Goal: Navigation & Orientation: Find specific page/section

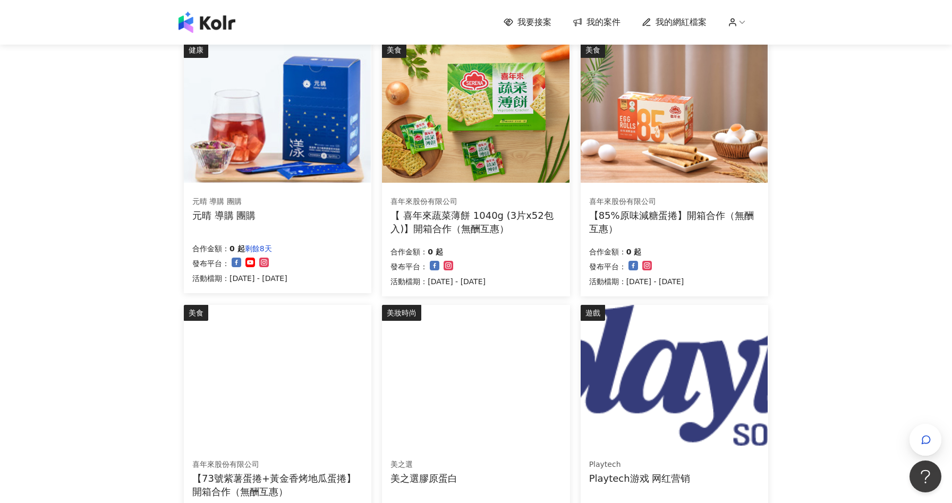
scroll to position [638, 0]
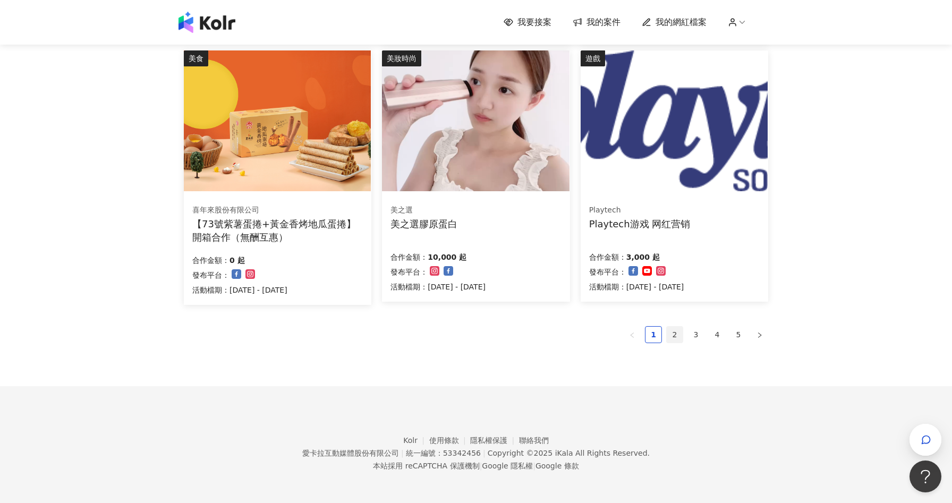
click at [676, 333] on link "2" at bounding box center [675, 335] width 16 height 16
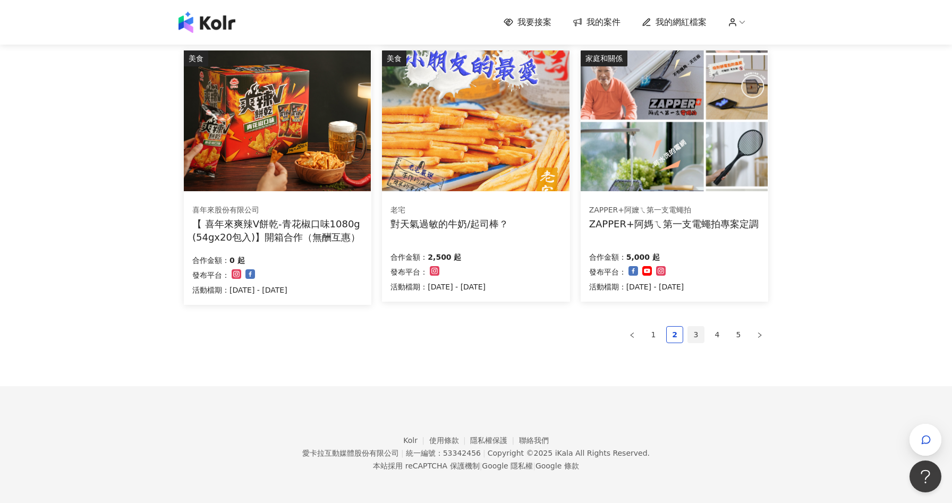
click at [696, 332] on link "3" at bounding box center [696, 335] width 16 height 16
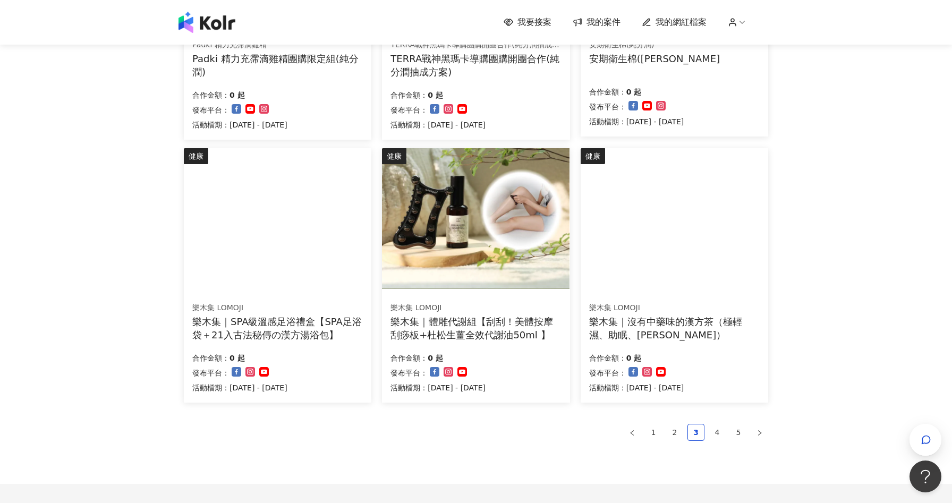
scroll to position [604, 0]
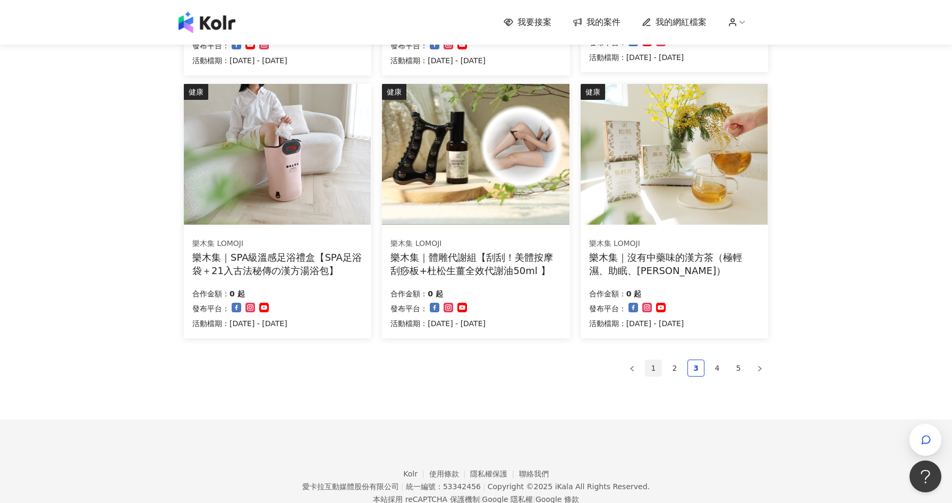
click at [653, 370] on link "1" at bounding box center [654, 368] width 16 height 16
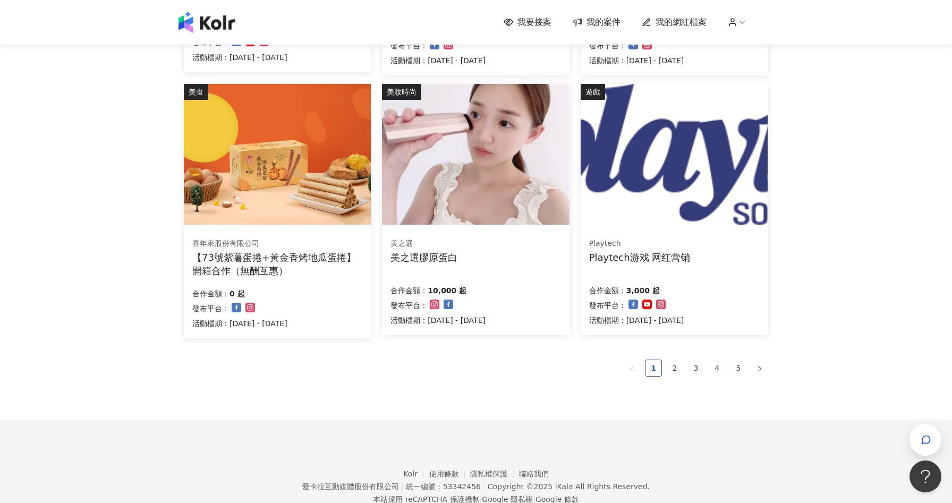
click at [486, 282] on div "合作金額： 10,000 起" at bounding box center [438, 289] width 95 height 15
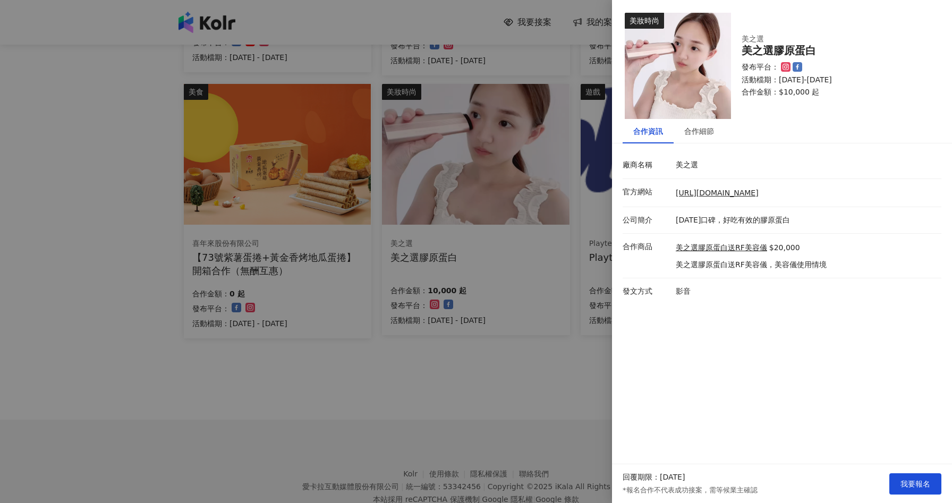
click at [482, 381] on div at bounding box center [476, 251] width 952 height 503
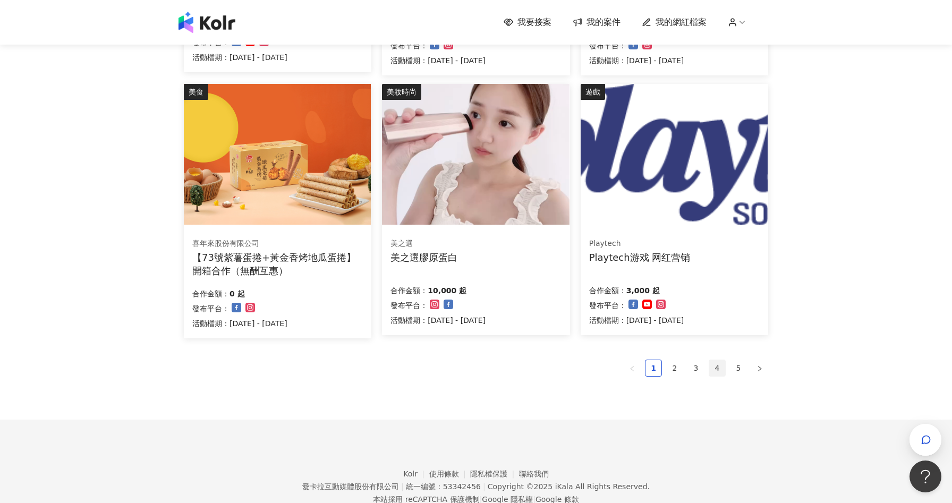
click at [720, 367] on link "4" at bounding box center [717, 368] width 16 height 16
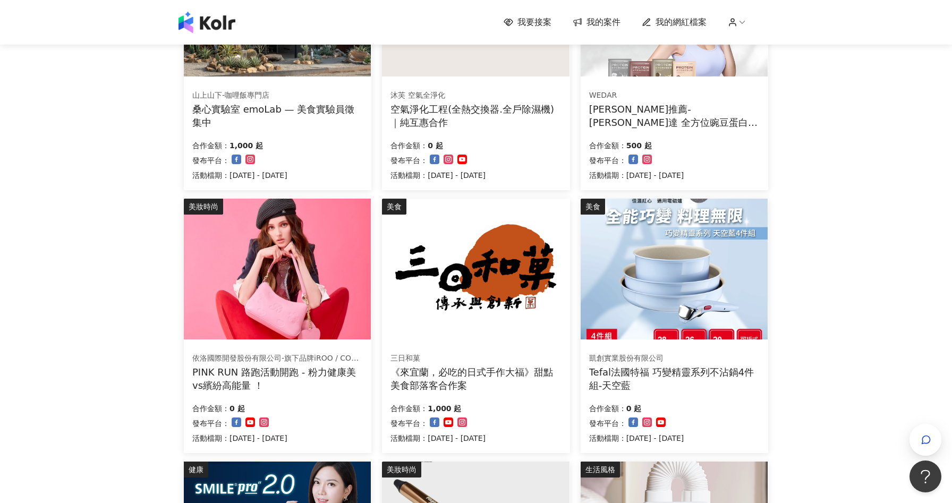
scroll to position [638, 0]
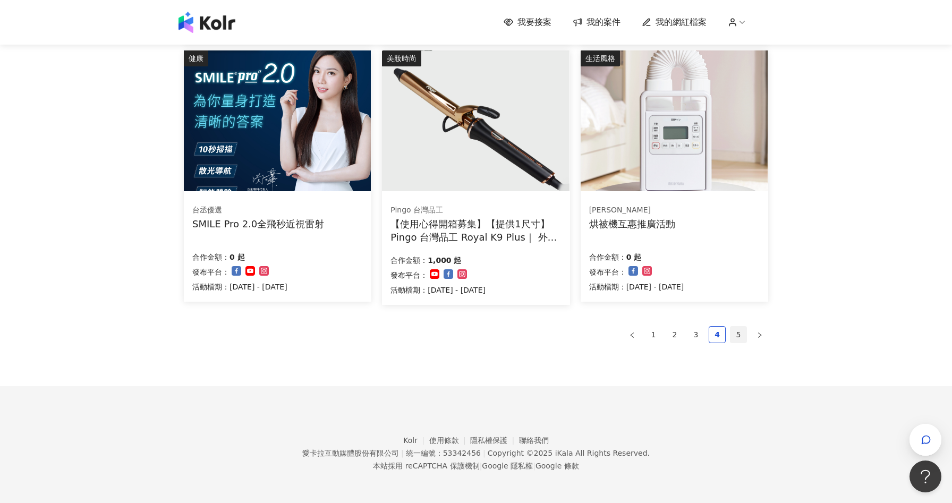
click at [742, 335] on link "5" at bounding box center [739, 335] width 16 height 16
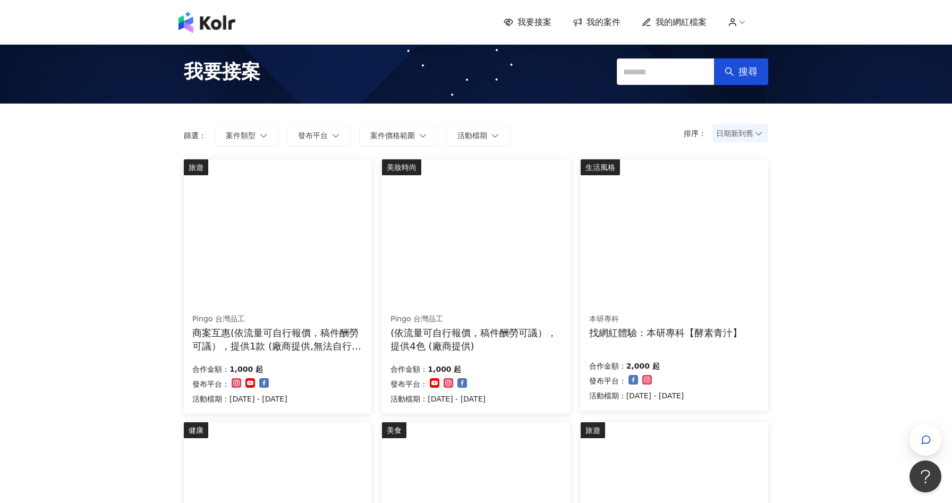
scroll to position [0, 0]
